Goal: Find specific page/section: Find specific page/section

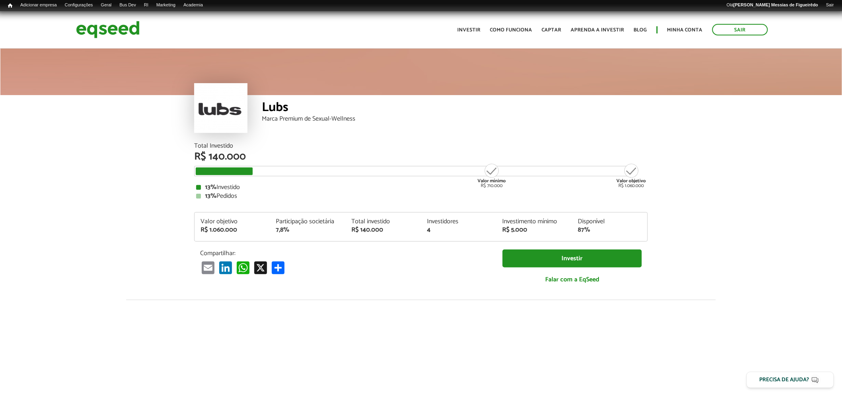
drag, startPoint x: 0, startPoint y: 0, endPoint x: 216, endPoint y: 104, distance: 240.2
drag, startPoint x: 216, startPoint y: 104, endPoint x: 229, endPoint y: 109, distance: 14.0
click at [229, 109] on div at bounding box center [220, 108] width 53 height 50
click at [146, 133] on div "Lubs Marca Premium de Sexual-Wellness" at bounding box center [421, 94] width 842 height 95
click at [122, 26] on img at bounding box center [108, 29] width 64 height 21
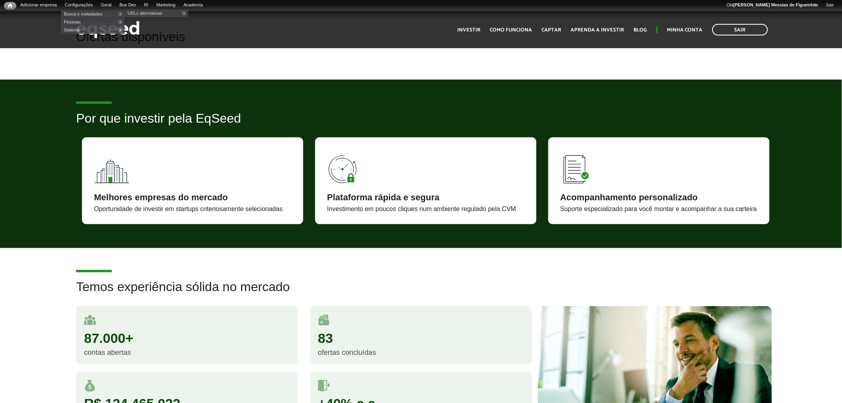
scroll to position [235, 0]
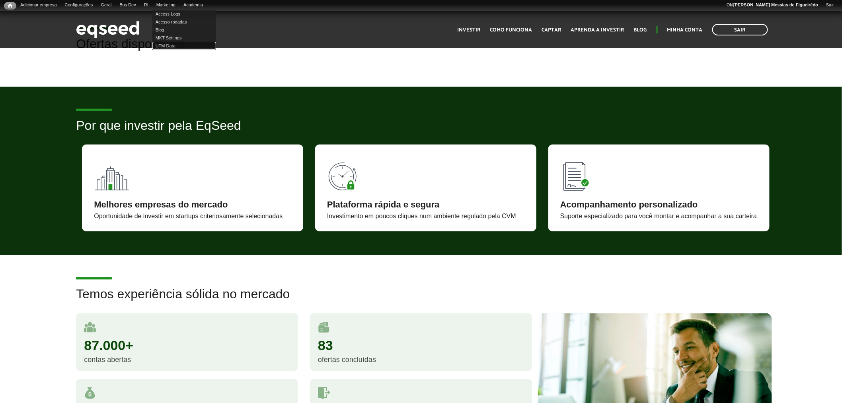
click at [177, 45] on link "UTM Data" at bounding box center [184, 46] width 64 height 8
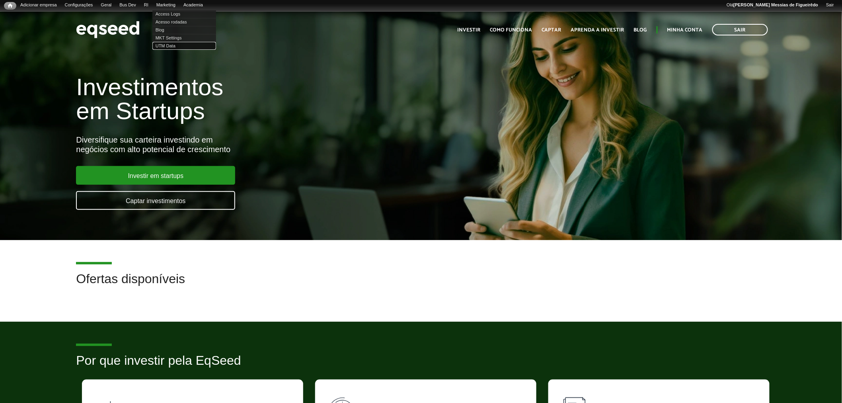
click at [178, 46] on link "UTM Data" at bounding box center [184, 46] width 64 height 8
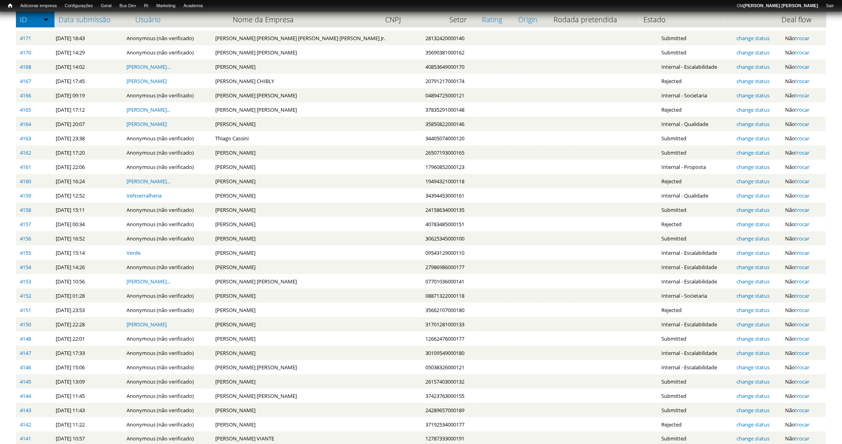
scroll to position [429, 0]
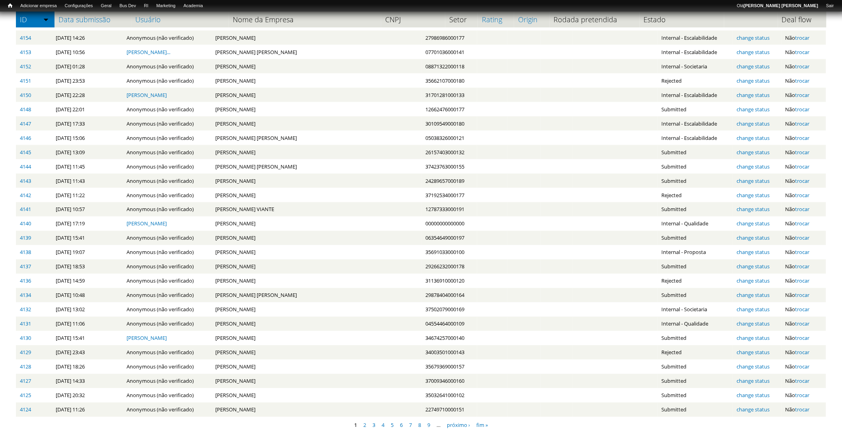
click at [427, 424] on li "9" at bounding box center [429, 425] width 8 height 12
click at [428, 424] on link "9" at bounding box center [428, 425] width 3 height 7
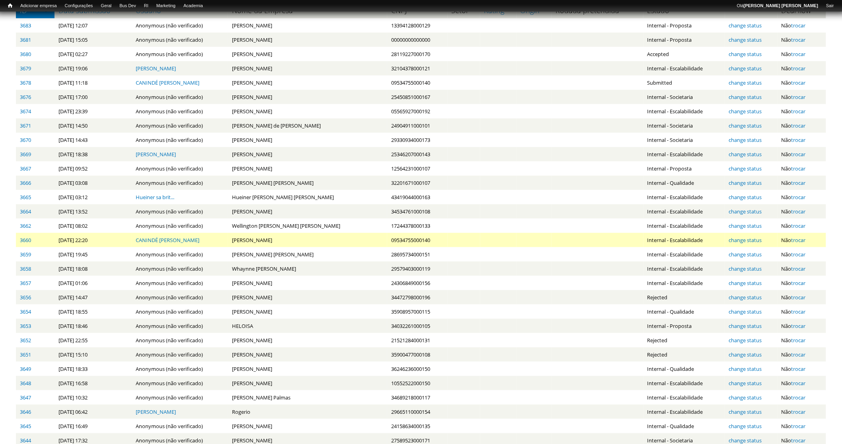
scroll to position [72, 0]
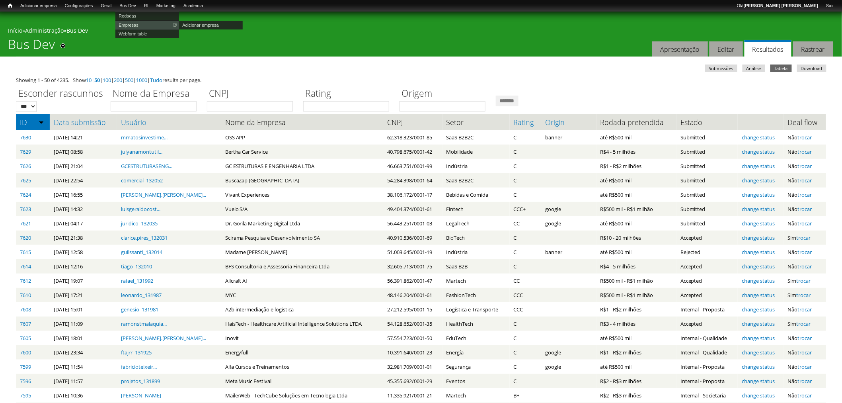
drag, startPoint x: 133, startPoint y: 22, endPoint x: 164, endPoint y: 39, distance: 35.2
click at [133, 22] on link "Empresas" at bounding box center [147, 25] width 64 height 9
